Goal: Find specific page/section: Find specific page/section

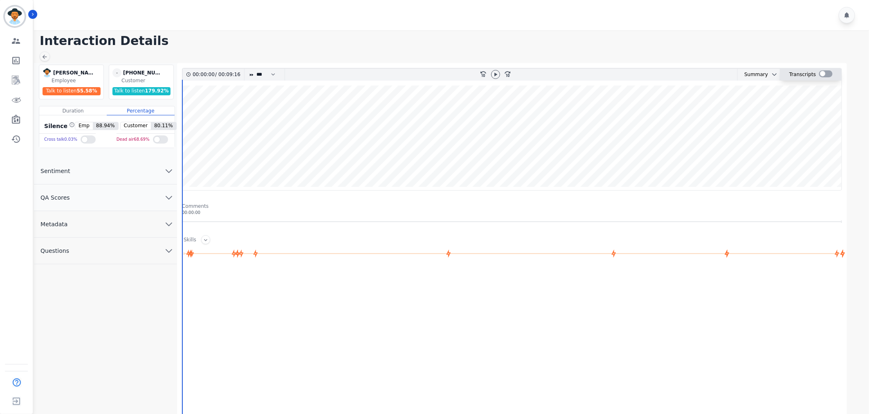
click at [829, 76] on div at bounding box center [825, 73] width 13 height 7
